Goal: Obtain resource: Download file/media

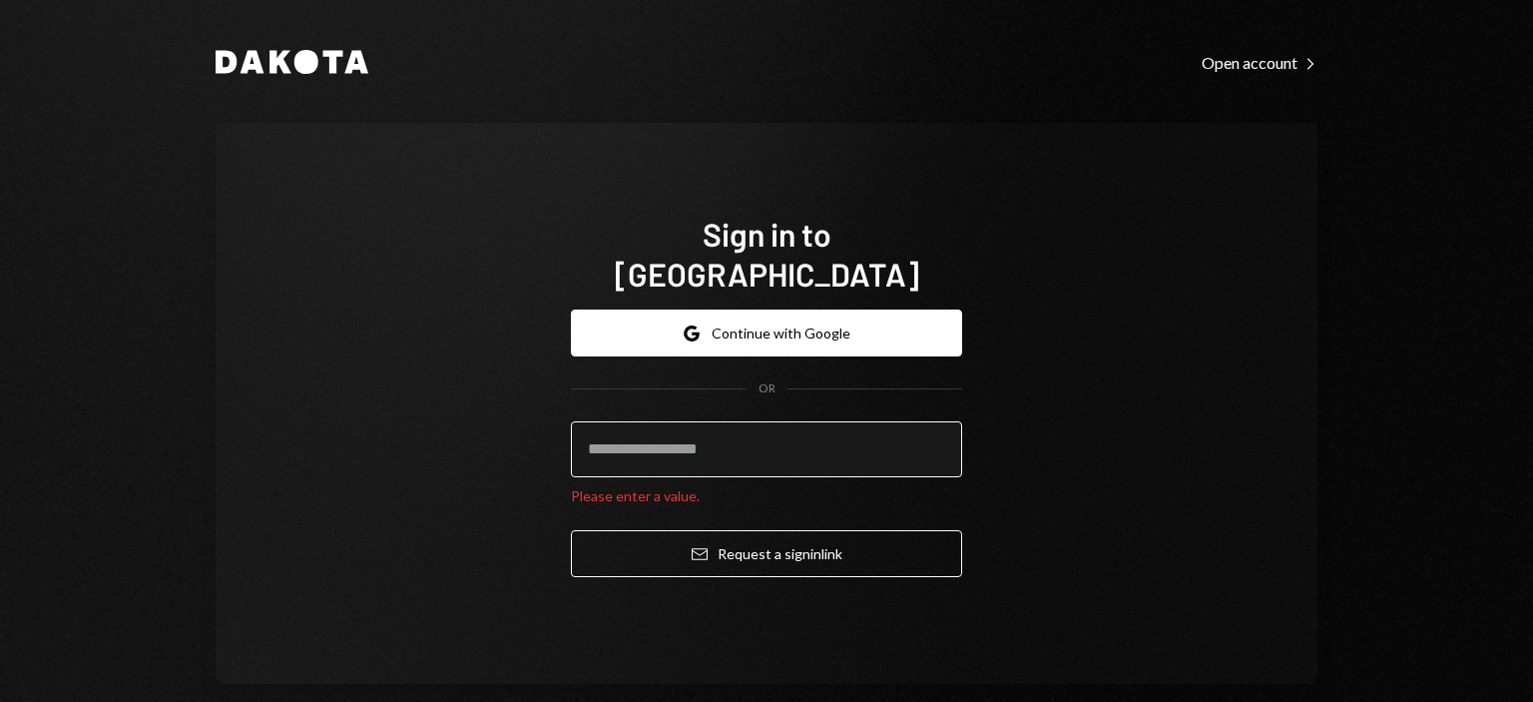
click at [794, 429] on input "email" at bounding box center [766, 449] width 391 height 56
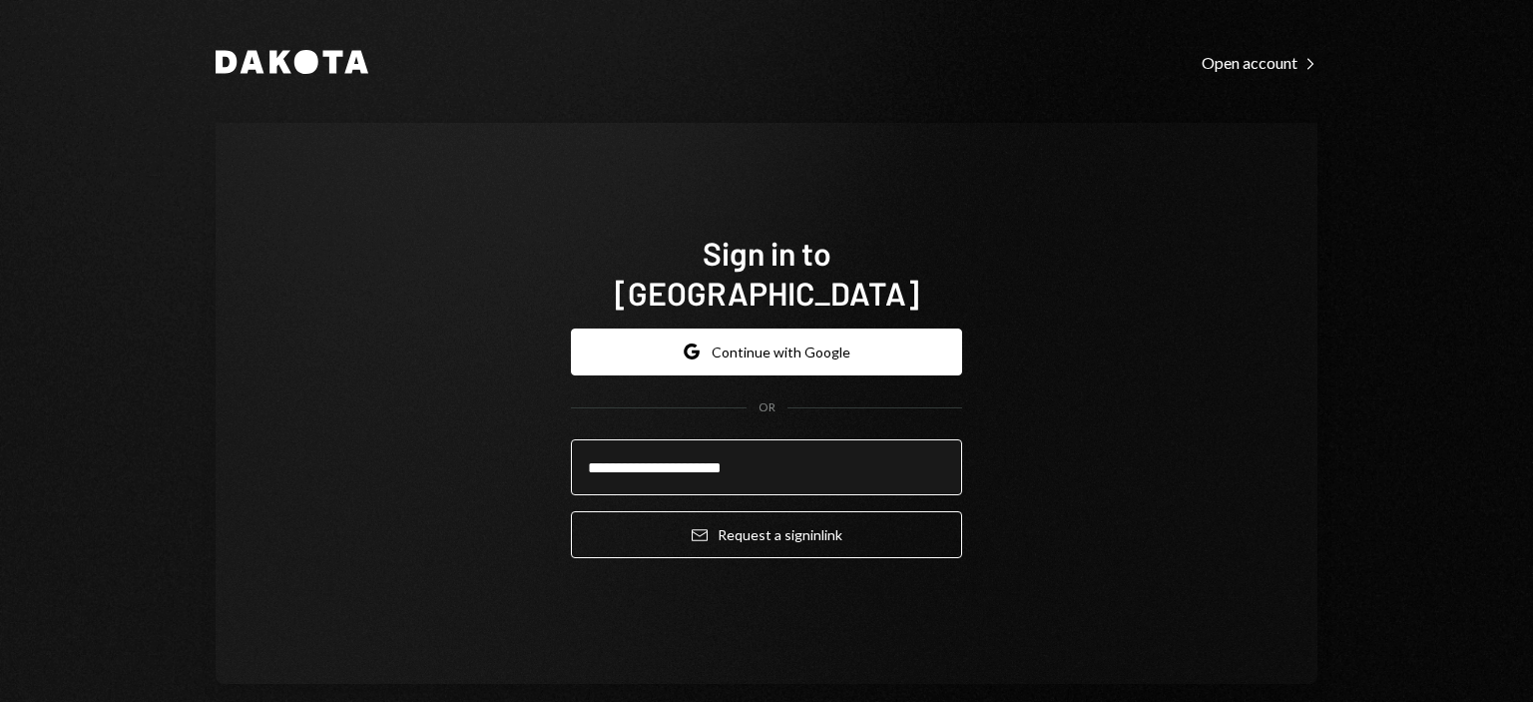
type input "**********"
click at [571, 511] on button "Email Request a sign in link" at bounding box center [766, 534] width 391 height 47
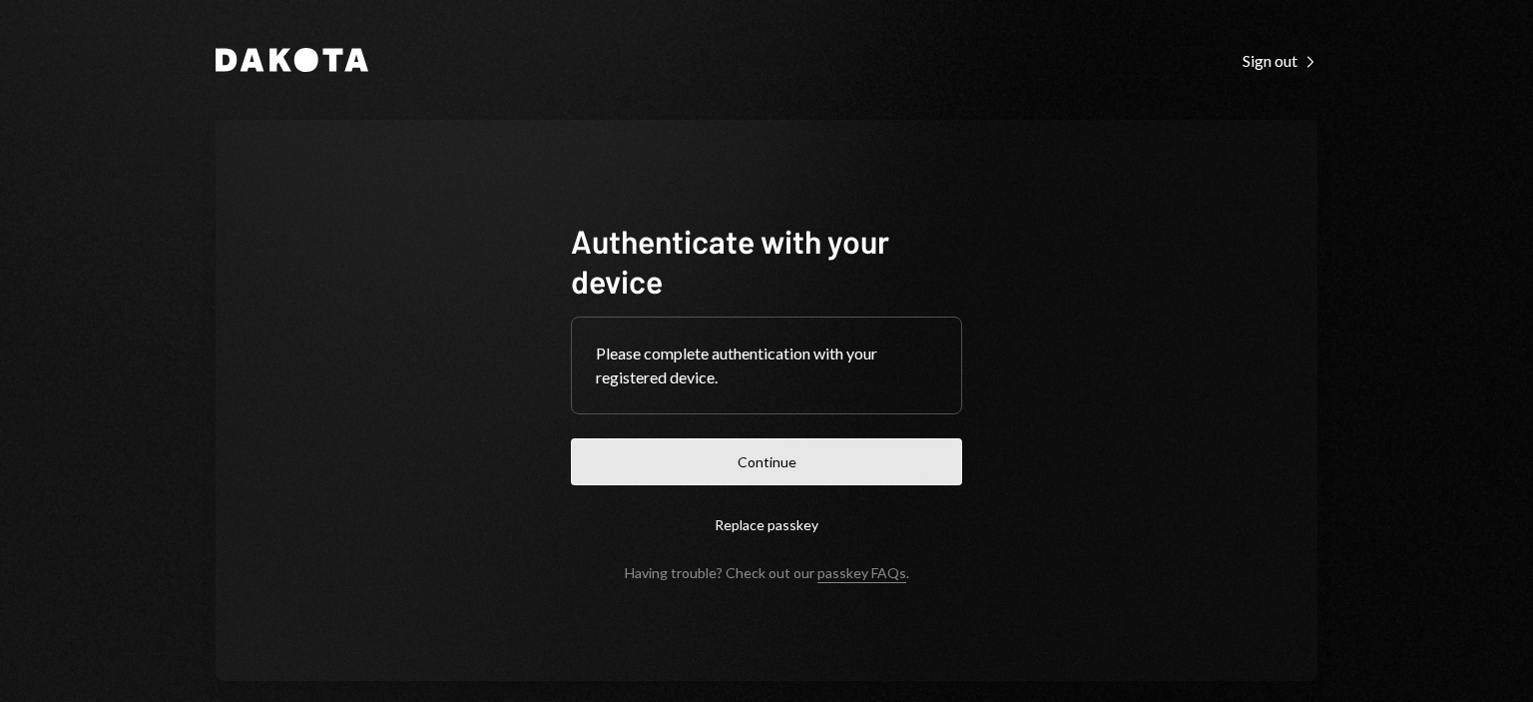
click at [878, 469] on button "Continue" at bounding box center [766, 461] width 391 height 47
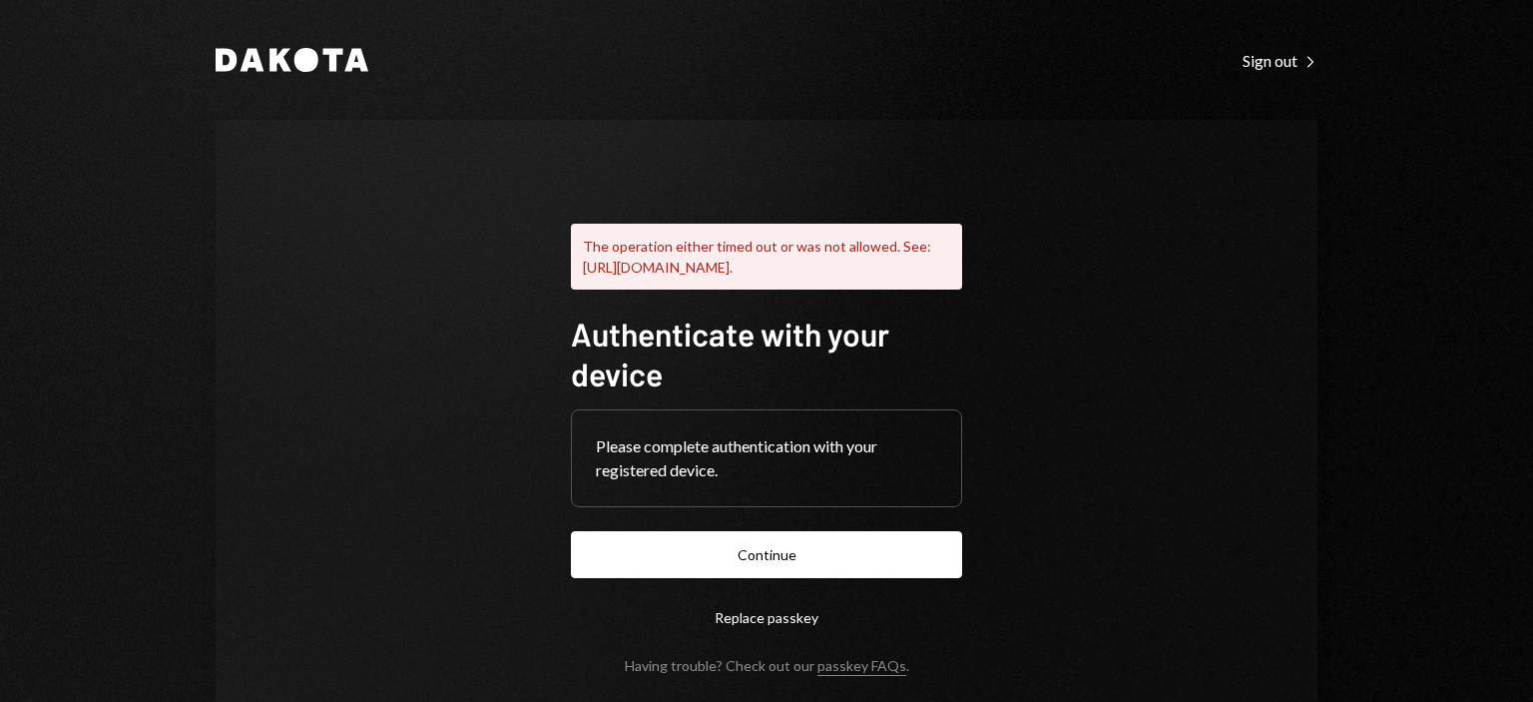
click at [754, 639] on button "Replace passkey" at bounding box center [766, 617] width 391 height 47
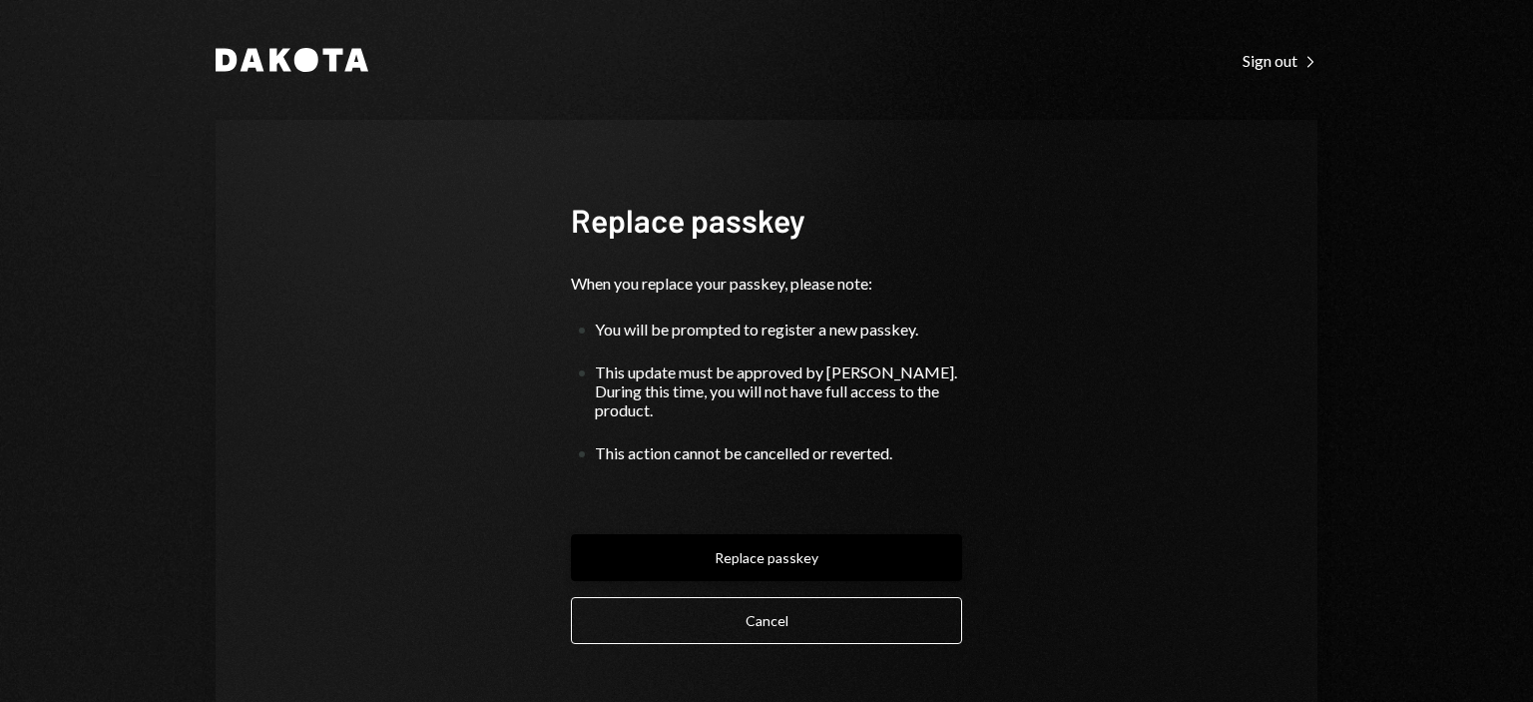
click at [785, 543] on button "Replace passkey" at bounding box center [766, 557] width 391 height 47
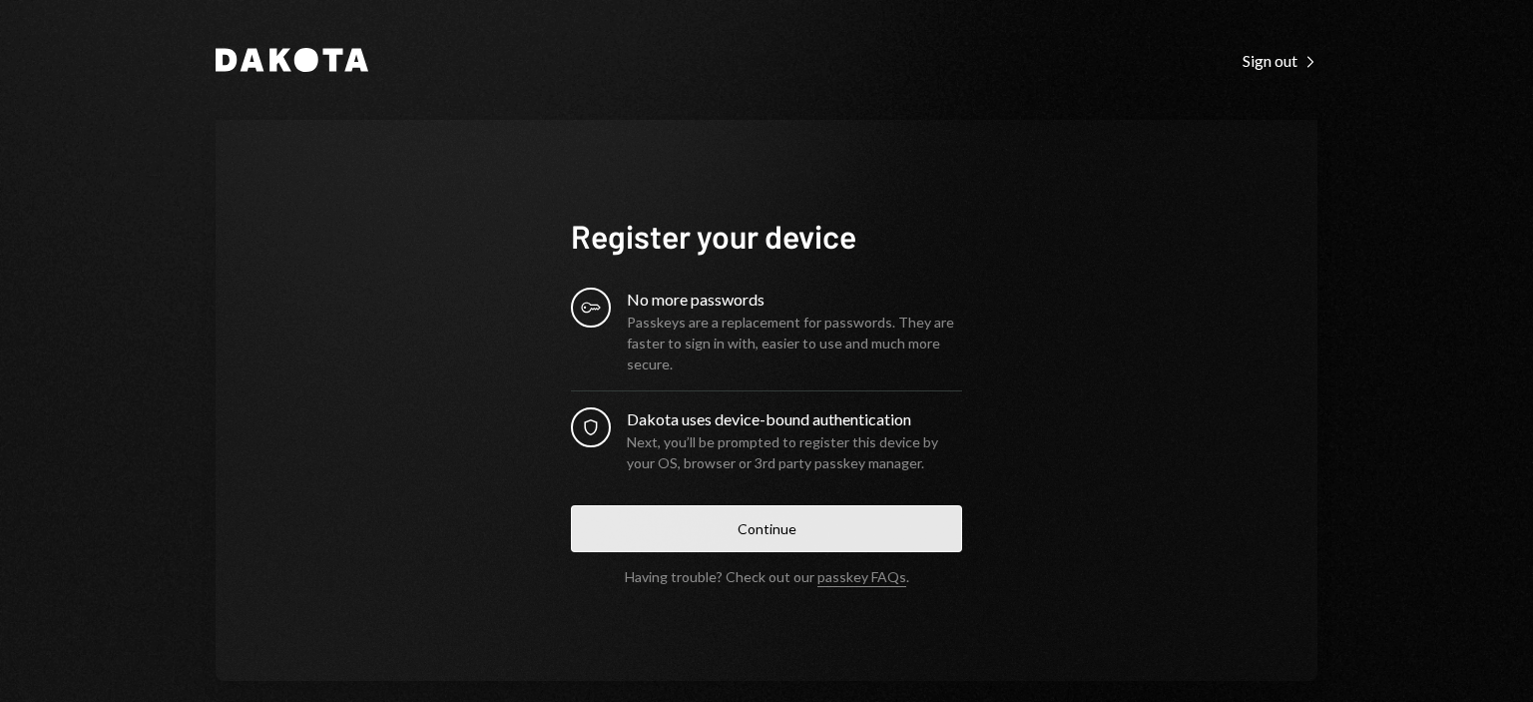
click at [754, 534] on button "Continue" at bounding box center [766, 528] width 391 height 47
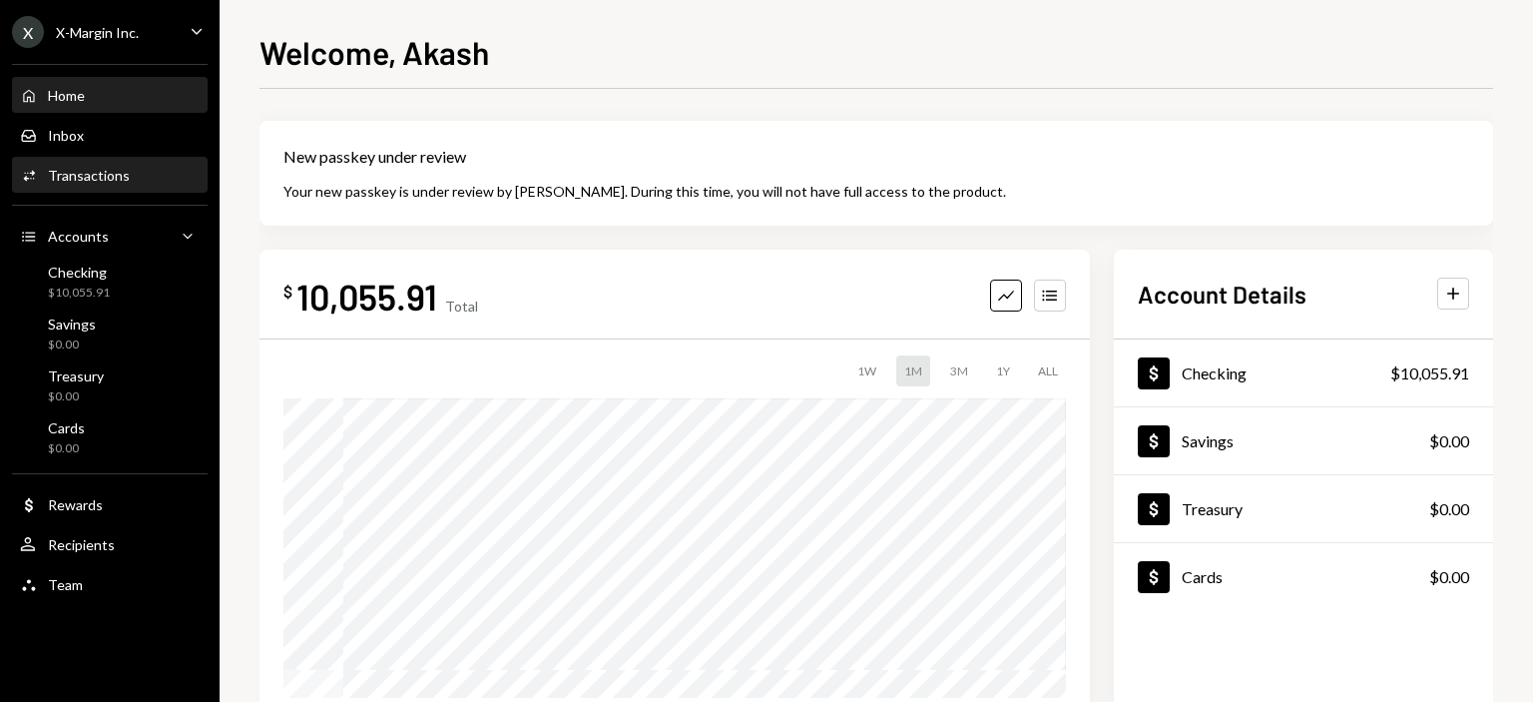
click at [96, 184] on div "Activities Transactions" at bounding box center [110, 176] width 180 height 34
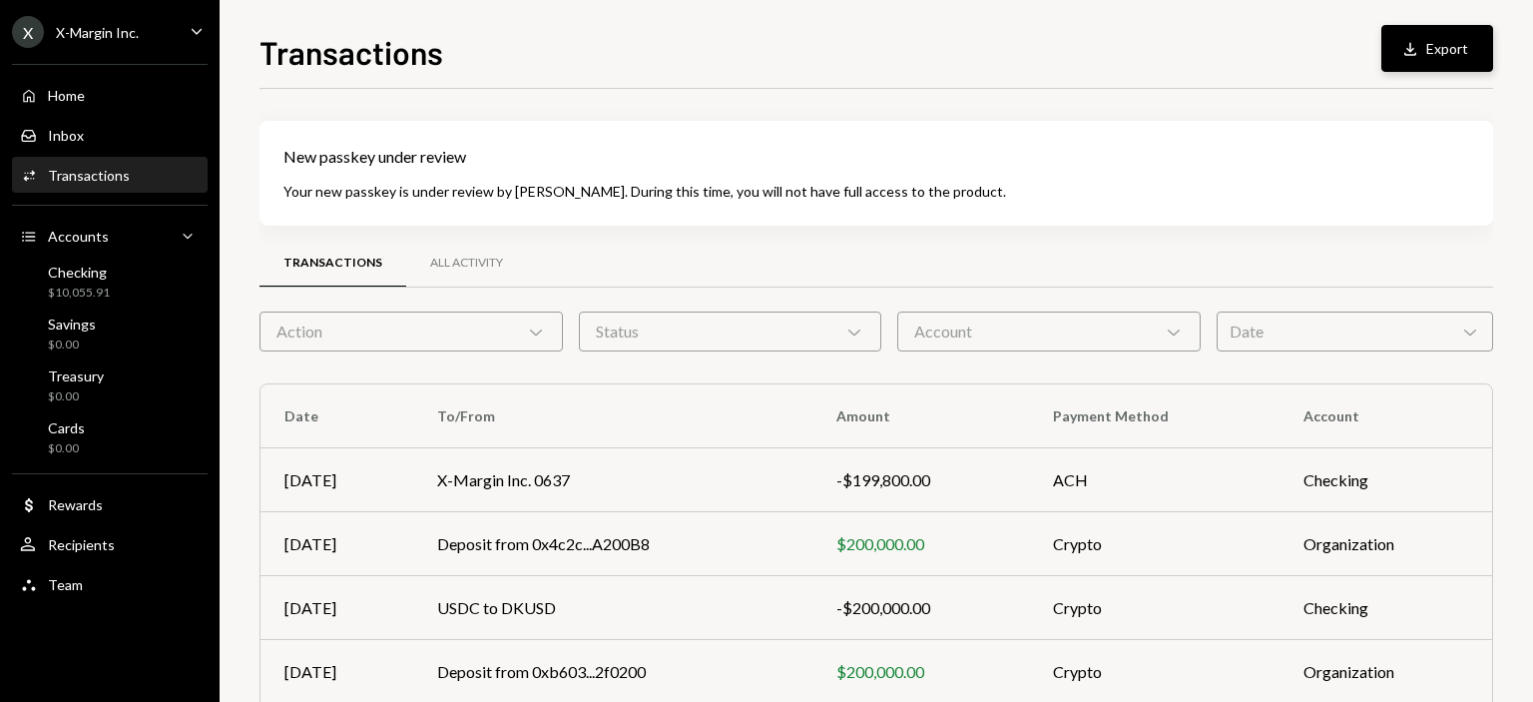
click at [1413, 35] on button "Download Export" at bounding box center [1437, 48] width 112 height 47
click at [87, 97] on div "Home Home" at bounding box center [110, 96] width 180 height 18
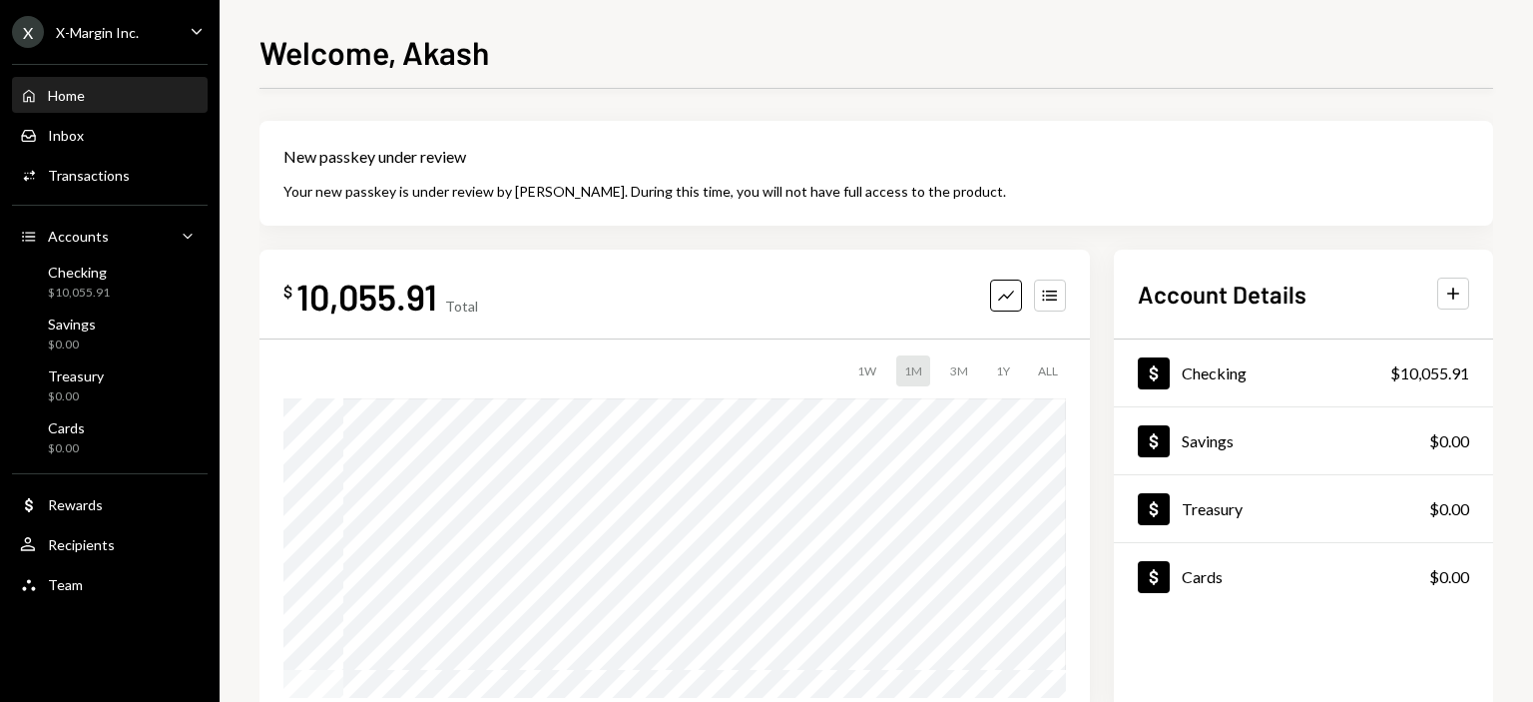
scroll to position [100, 0]
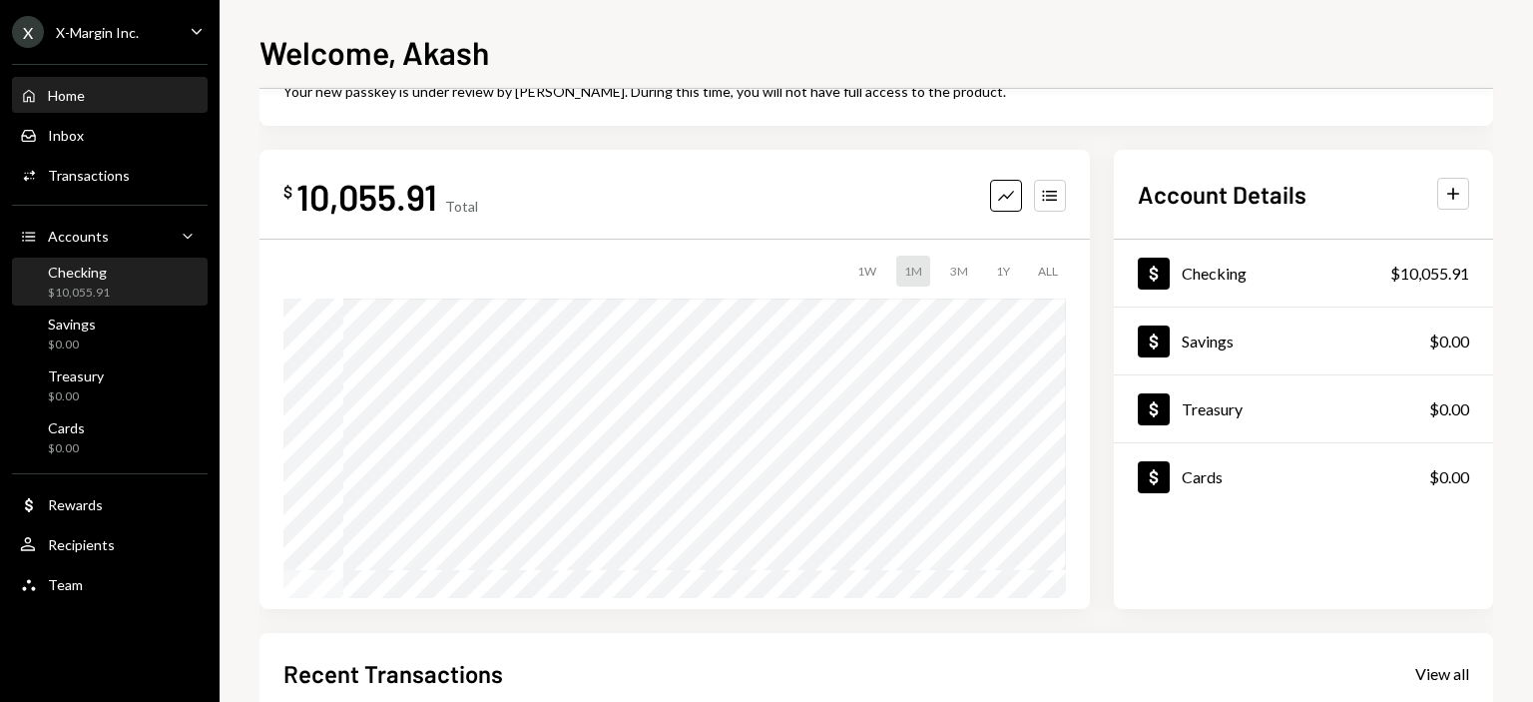
click at [82, 290] on div "$10,055.91" at bounding box center [79, 292] width 62 height 17
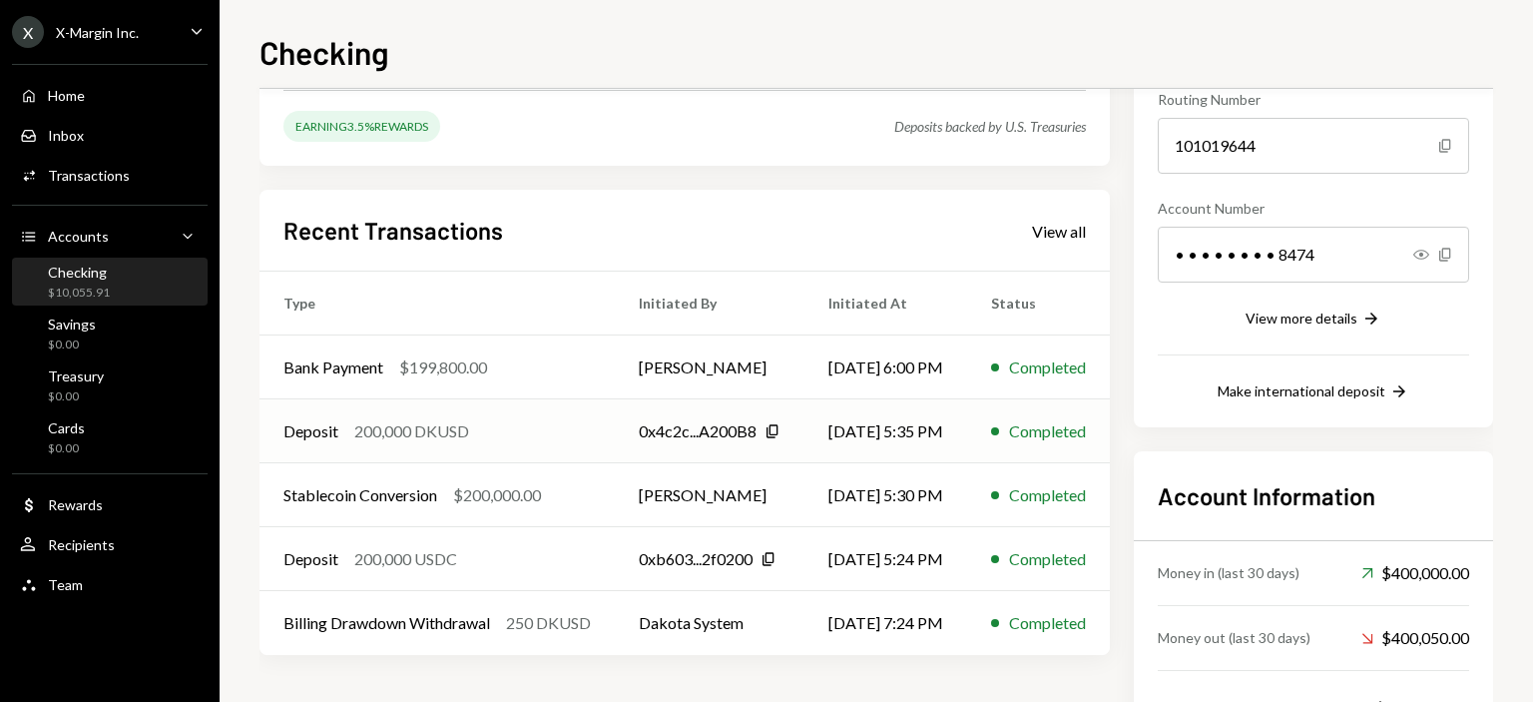
scroll to position [216, 0]
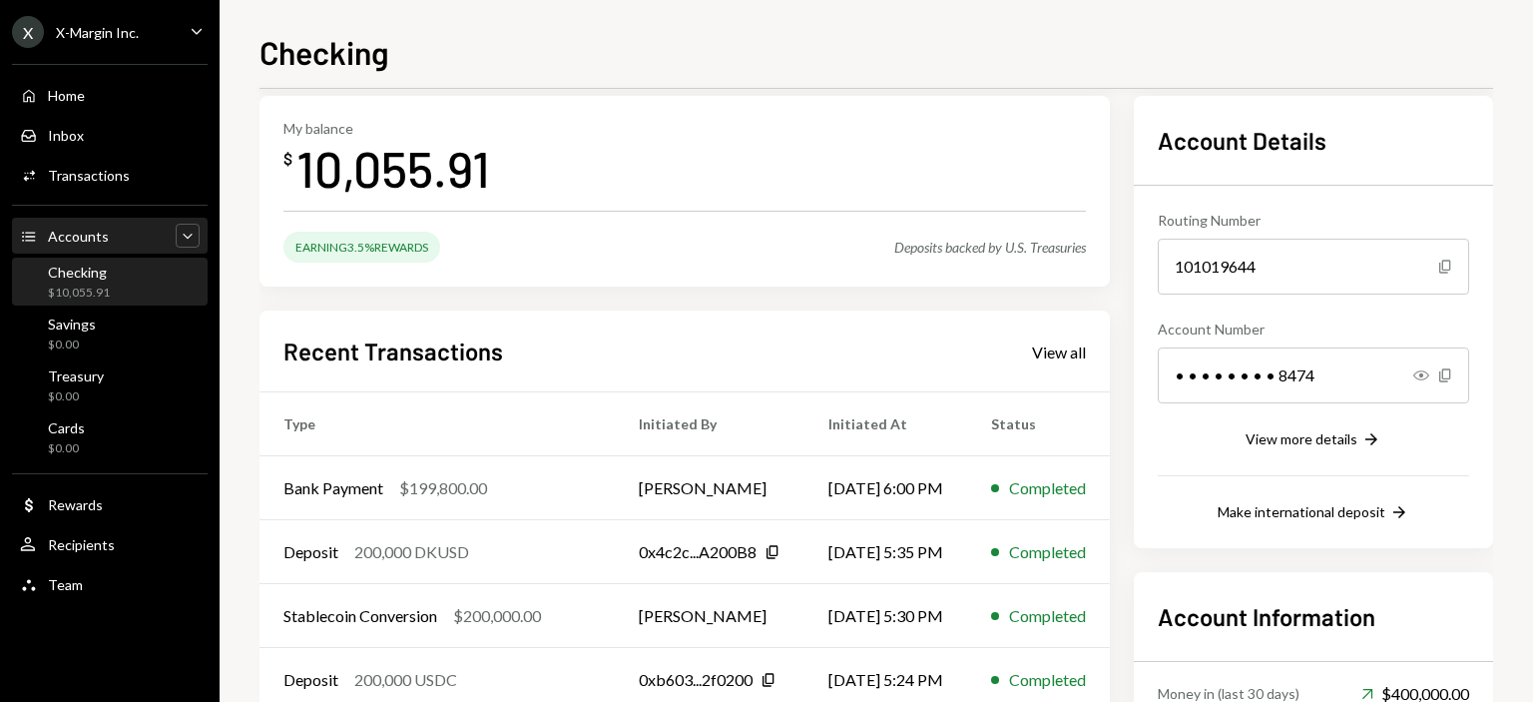
click at [184, 238] on icon "Caret Down" at bounding box center [188, 236] width 20 height 20
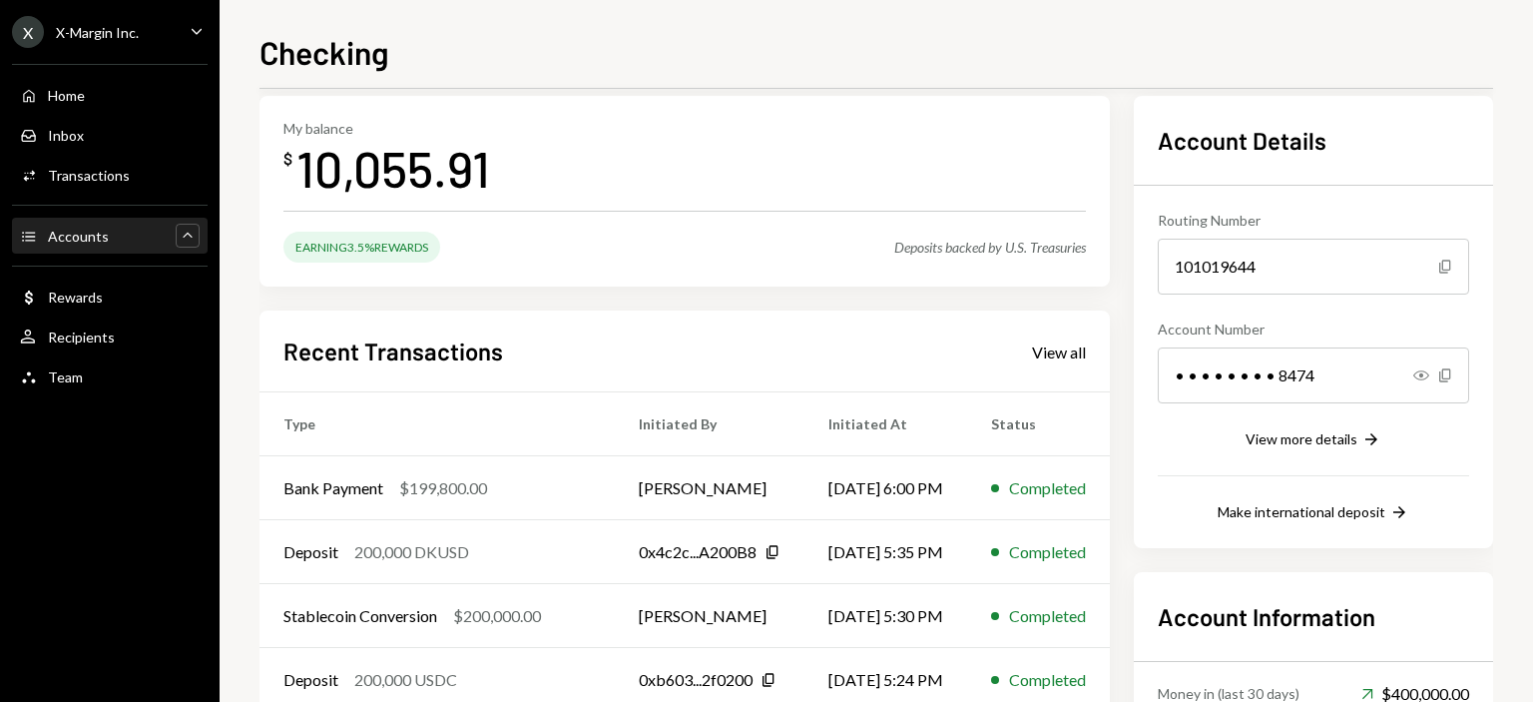
click at [184, 235] on icon "Caret Up" at bounding box center [188, 236] width 20 height 20
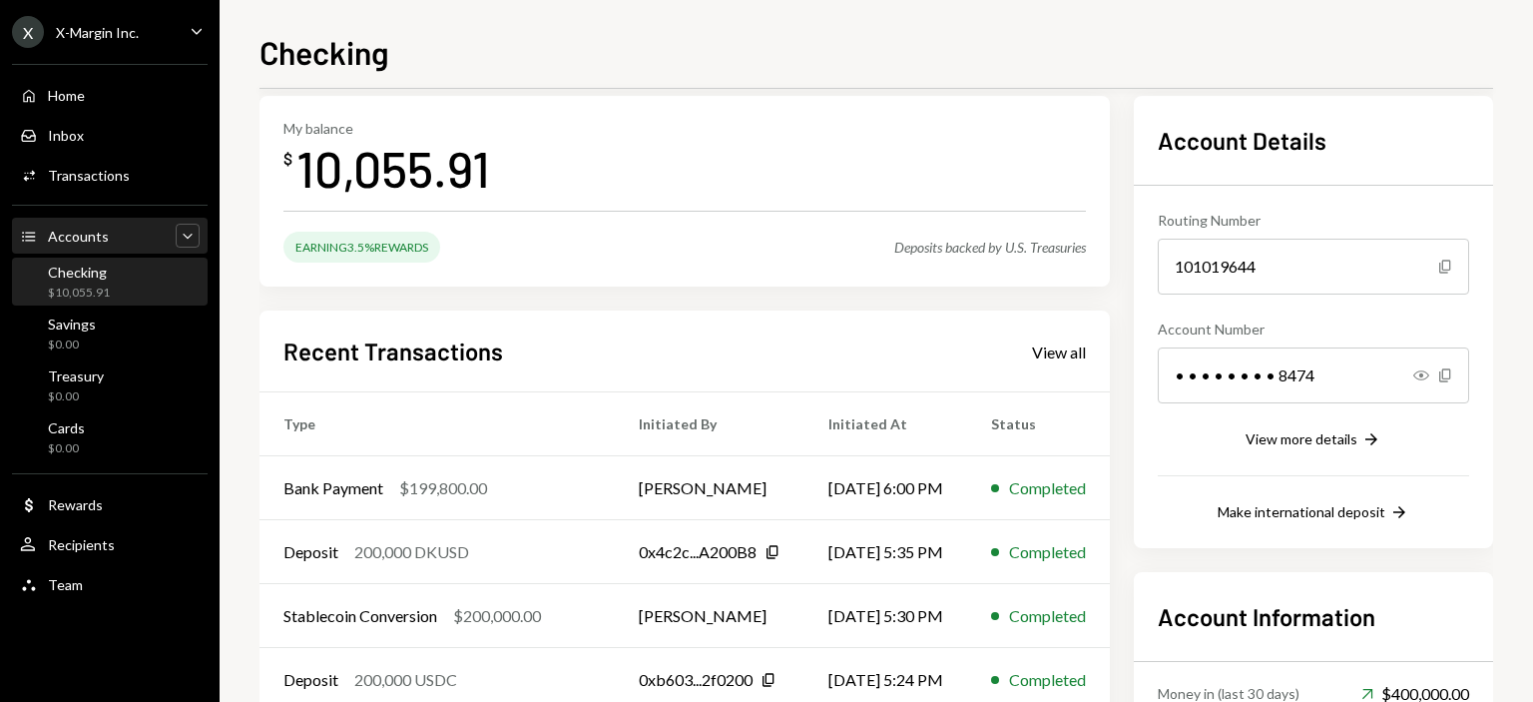
click at [108, 230] on div "Accounts Accounts Caret Down" at bounding box center [110, 237] width 180 height 22
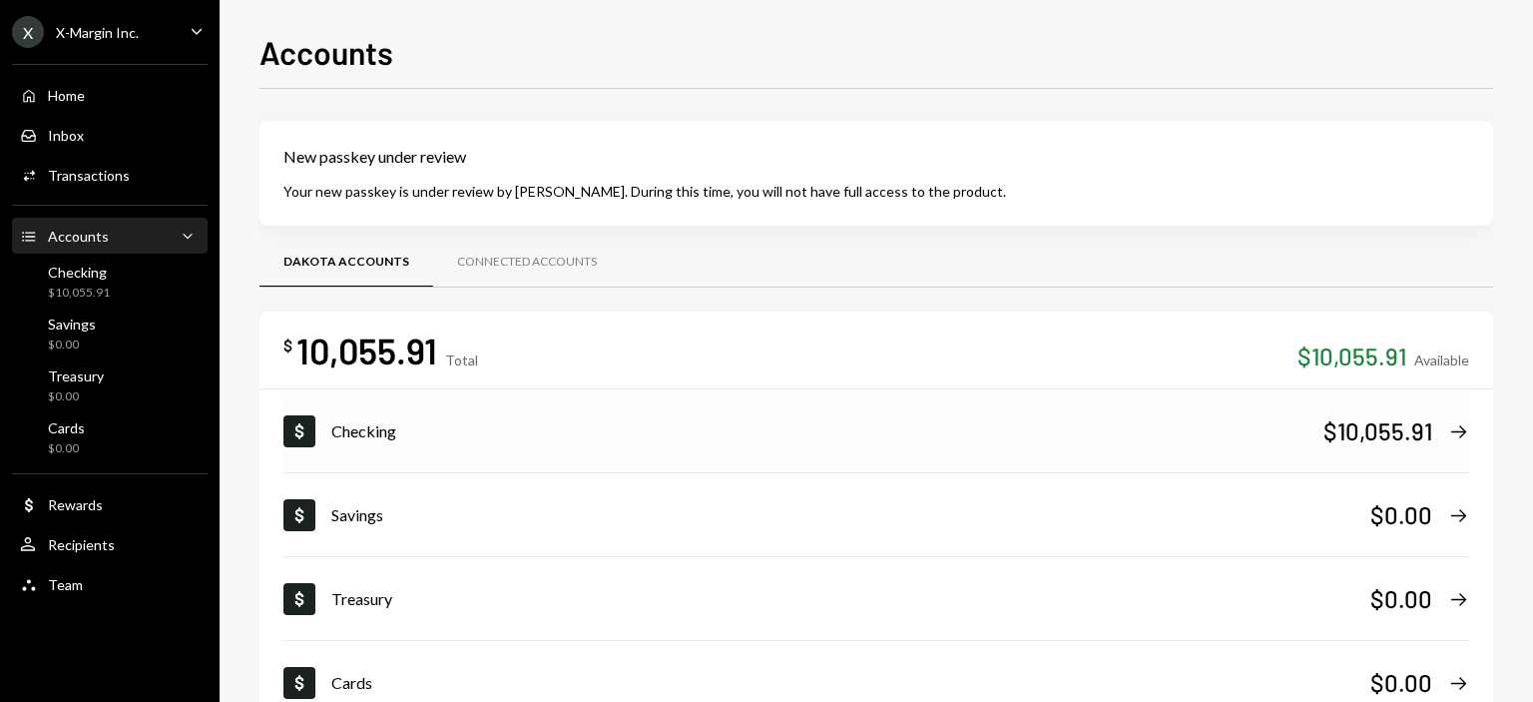
click at [1437, 421] on div "$10,055.91 Right Arrow" at bounding box center [1396, 430] width 146 height 33
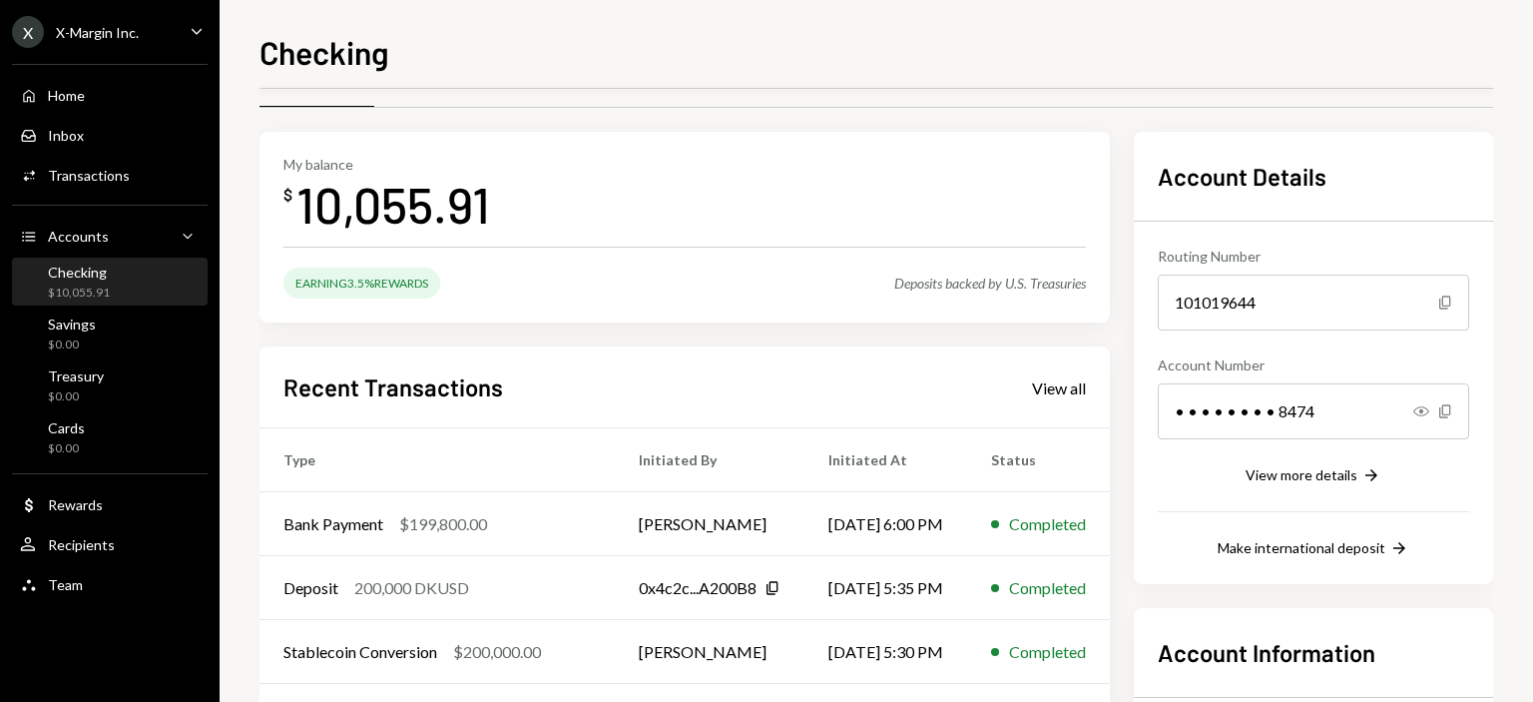
scroll to position [399, 0]
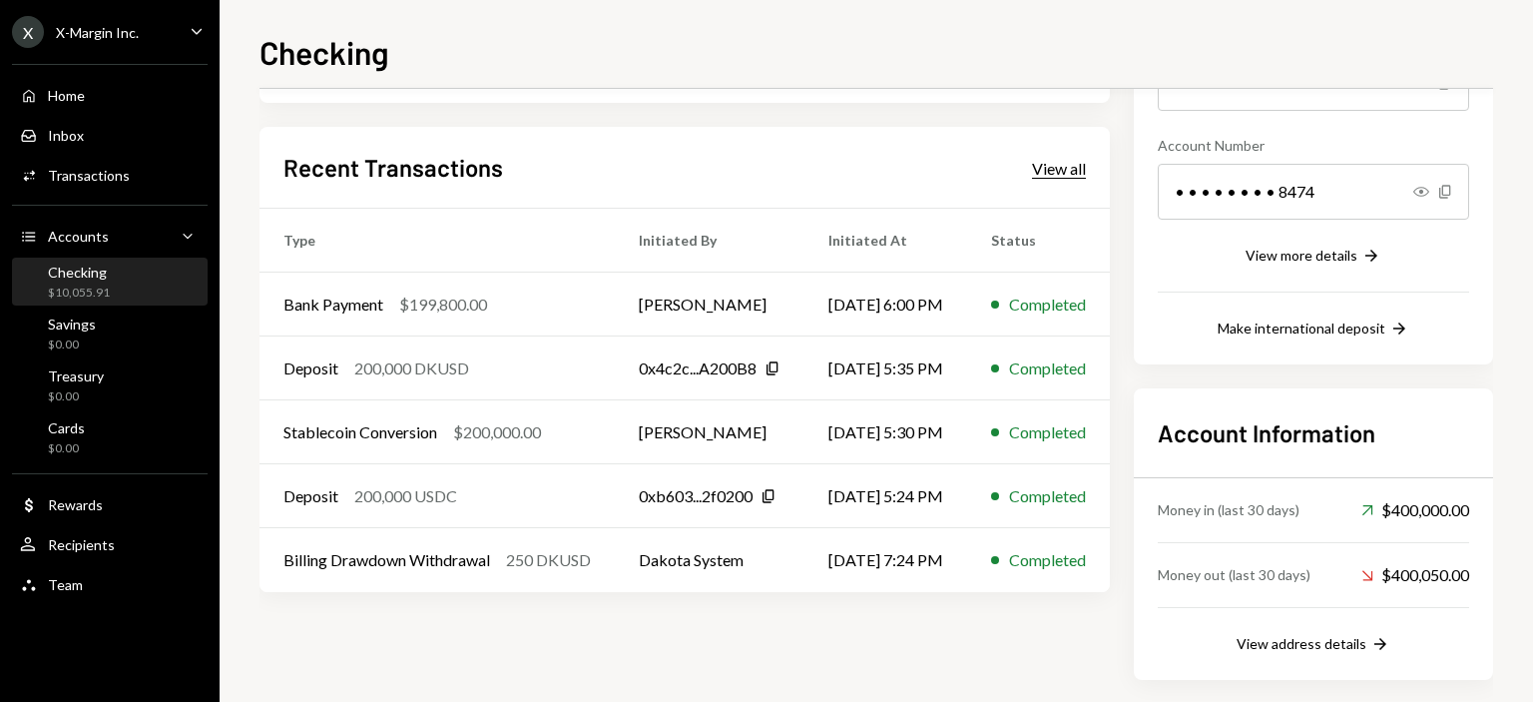
click at [1086, 168] on div "View all" at bounding box center [1059, 169] width 54 height 20
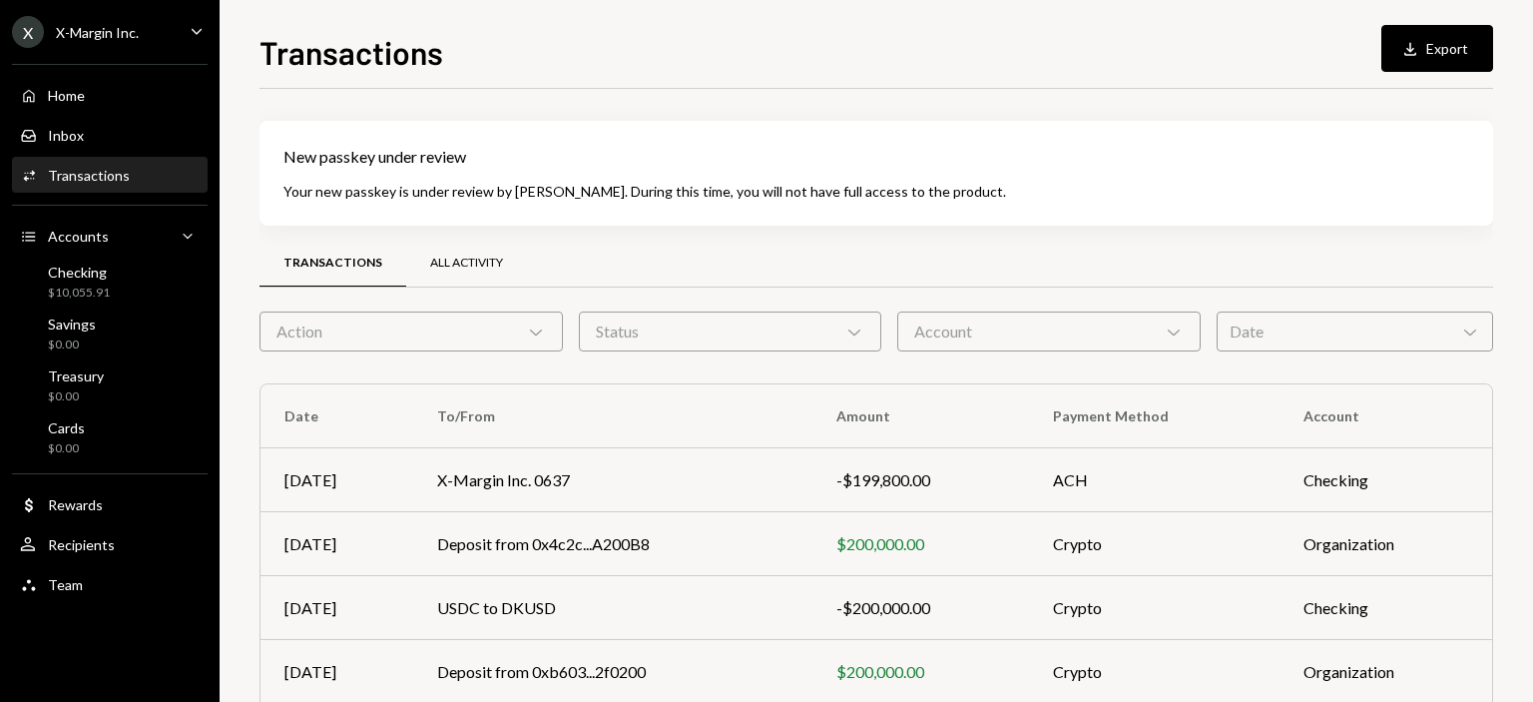
click at [447, 266] on div "All Activity" at bounding box center [466, 262] width 73 height 17
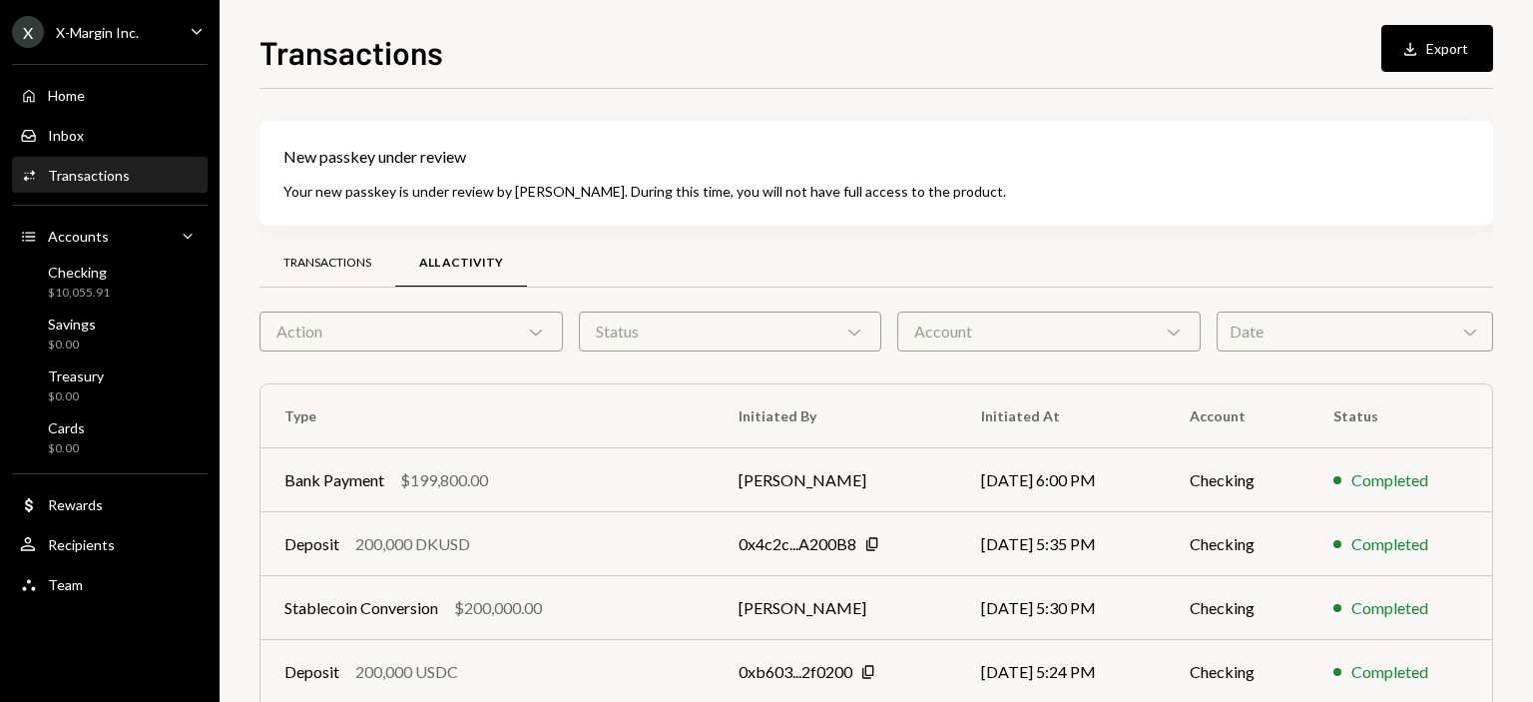
click at [325, 262] on div "Transactions" at bounding box center [327, 262] width 88 height 17
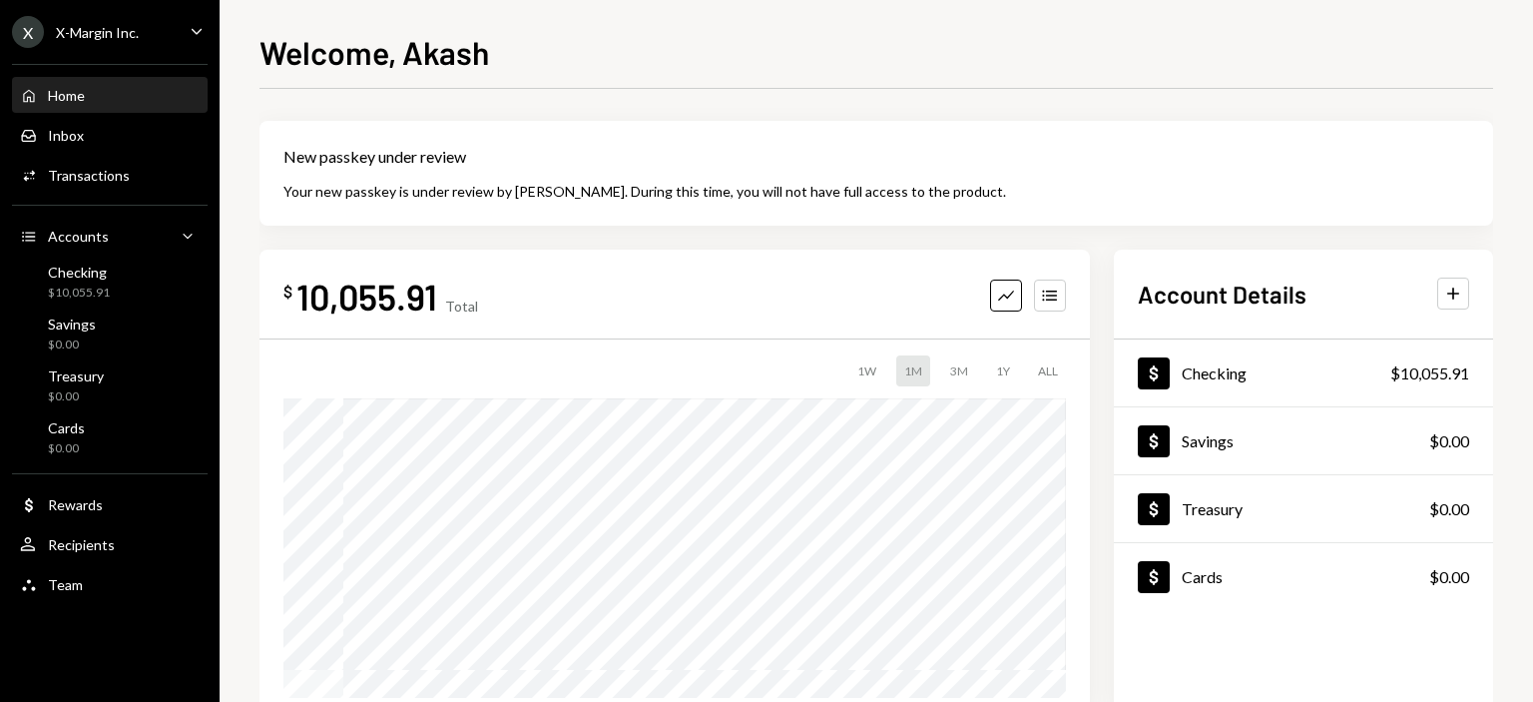
click at [127, 30] on div "X-Margin Inc." at bounding box center [97, 32] width 83 height 17
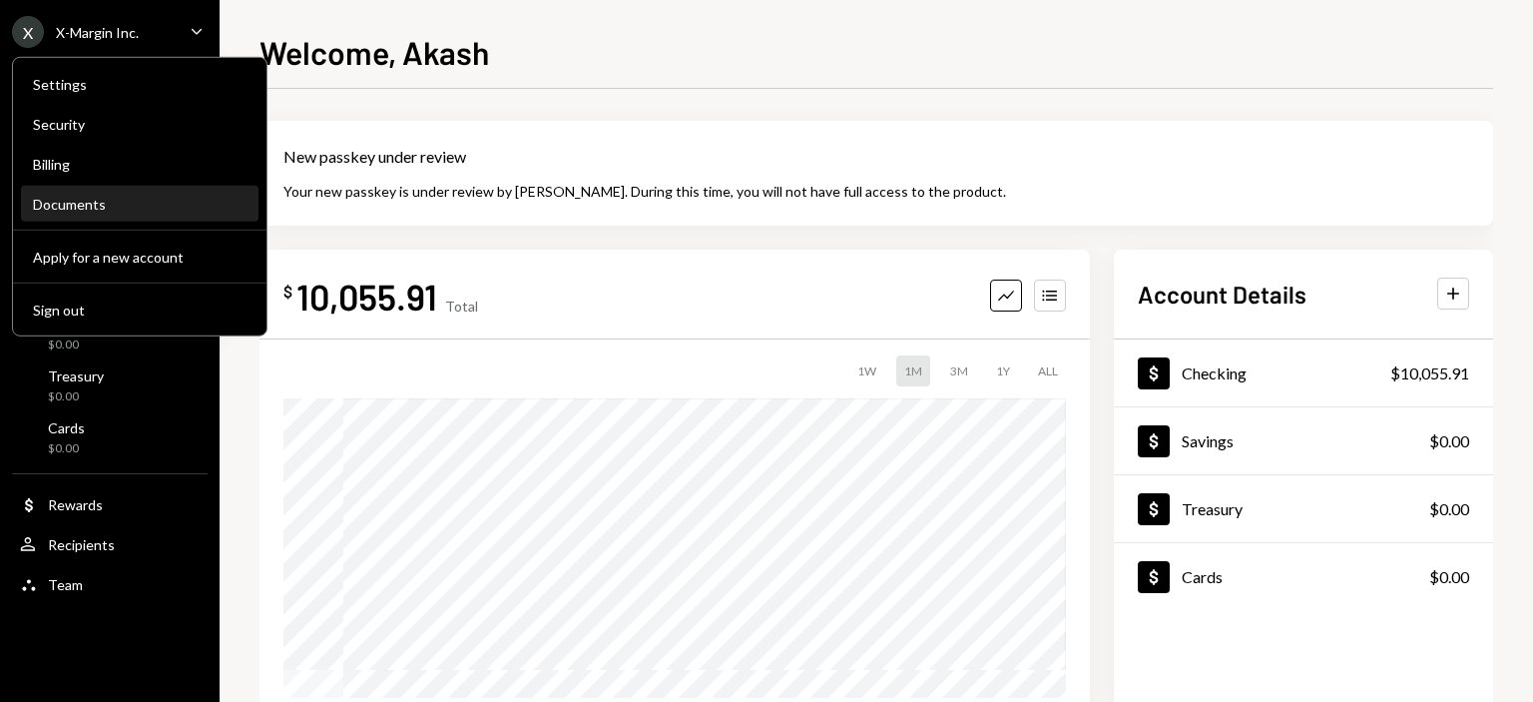
click at [59, 204] on div "Documents" at bounding box center [140, 204] width 214 height 17
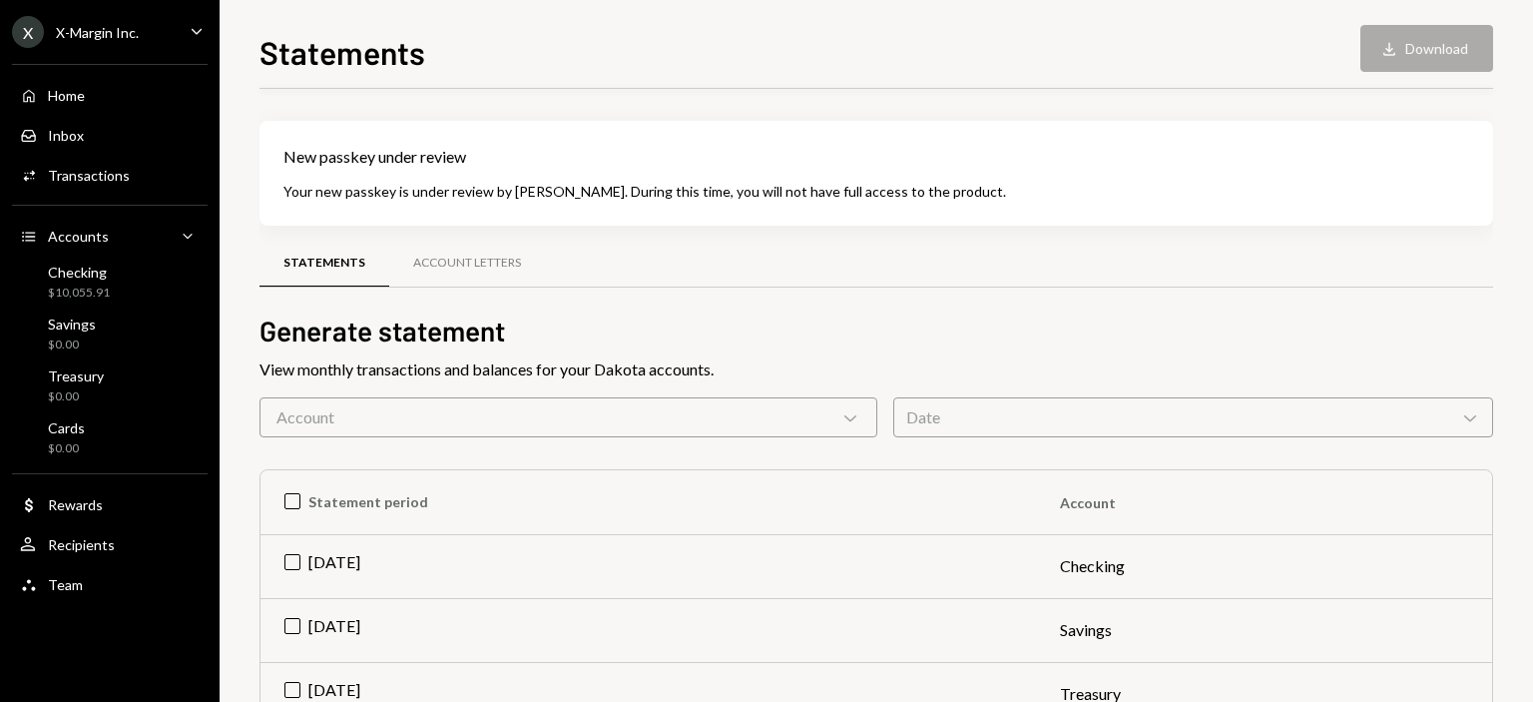
scroll to position [200, 0]
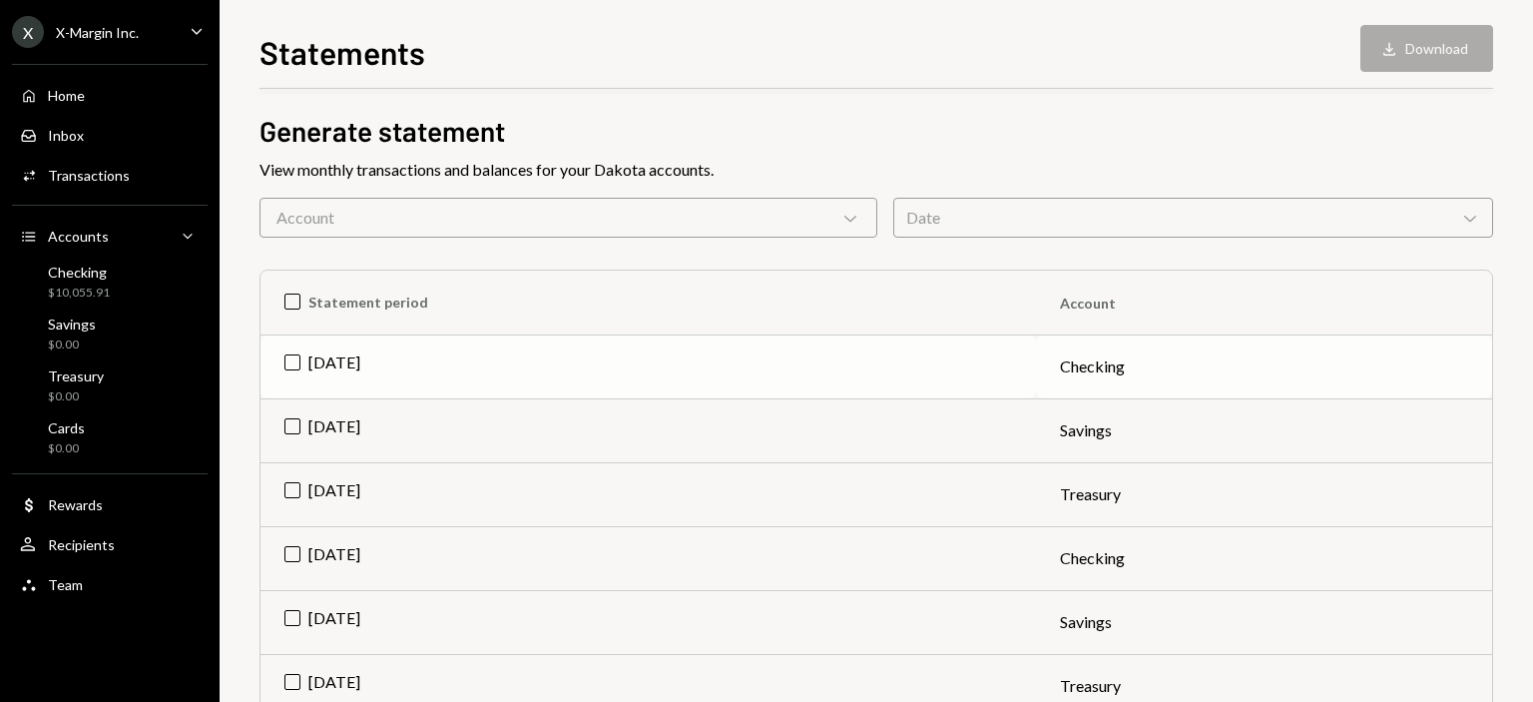
click at [285, 365] on td "Jul 2025" at bounding box center [647, 366] width 775 height 64
click at [286, 418] on td "Jul 2025" at bounding box center [647, 430] width 775 height 64
click at [289, 491] on td "Jul 2025" at bounding box center [647, 494] width 775 height 64
click at [1429, 56] on button "Download Download (3)" at bounding box center [1417, 48] width 152 height 47
